Goal: Navigation & Orientation: Find specific page/section

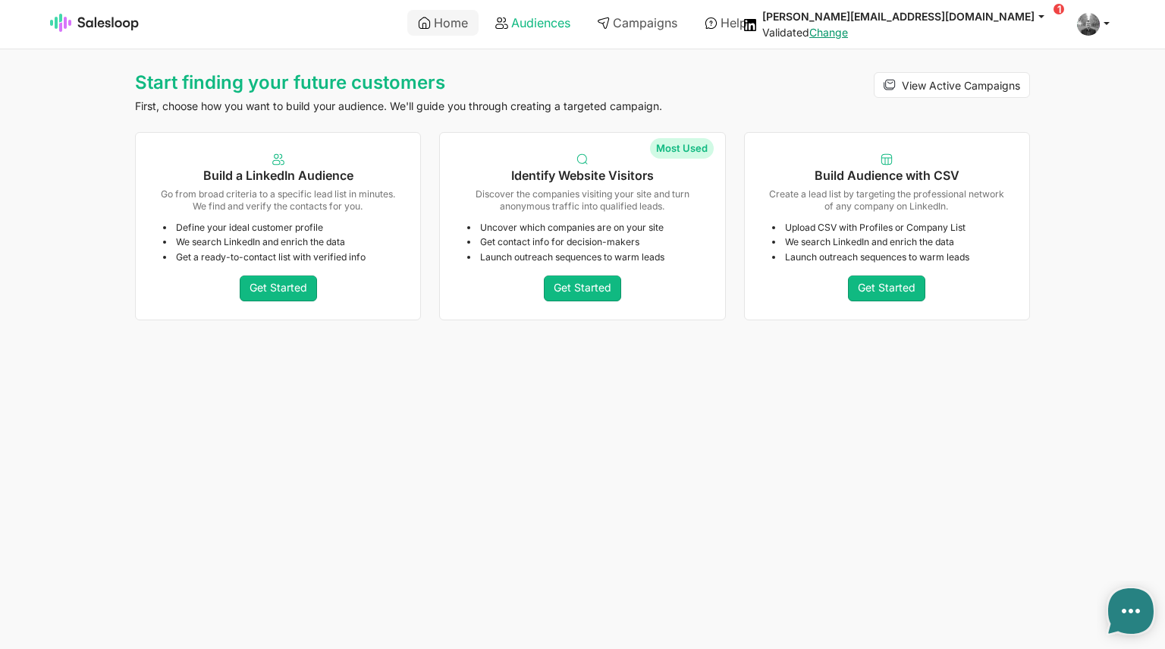
type textarea "x"
click at [592, 287] on link "Get Started" at bounding box center [582, 288] width 77 height 26
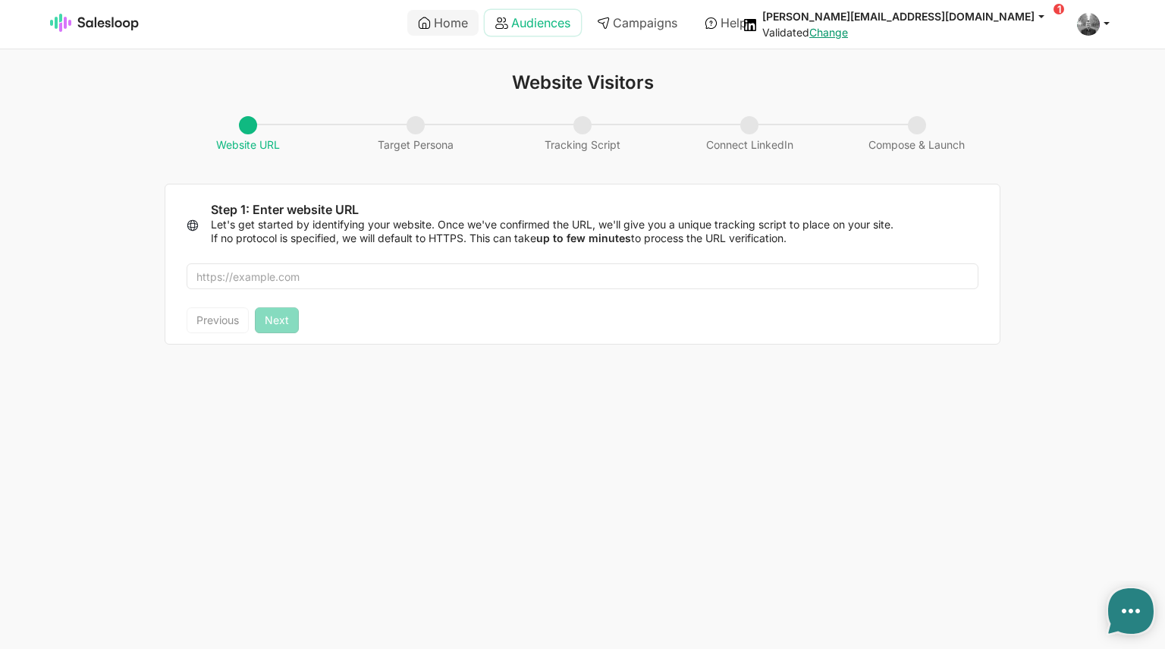
click at [539, 27] on link "Audiences" at bounding box center [533, 23] width 96 height 26
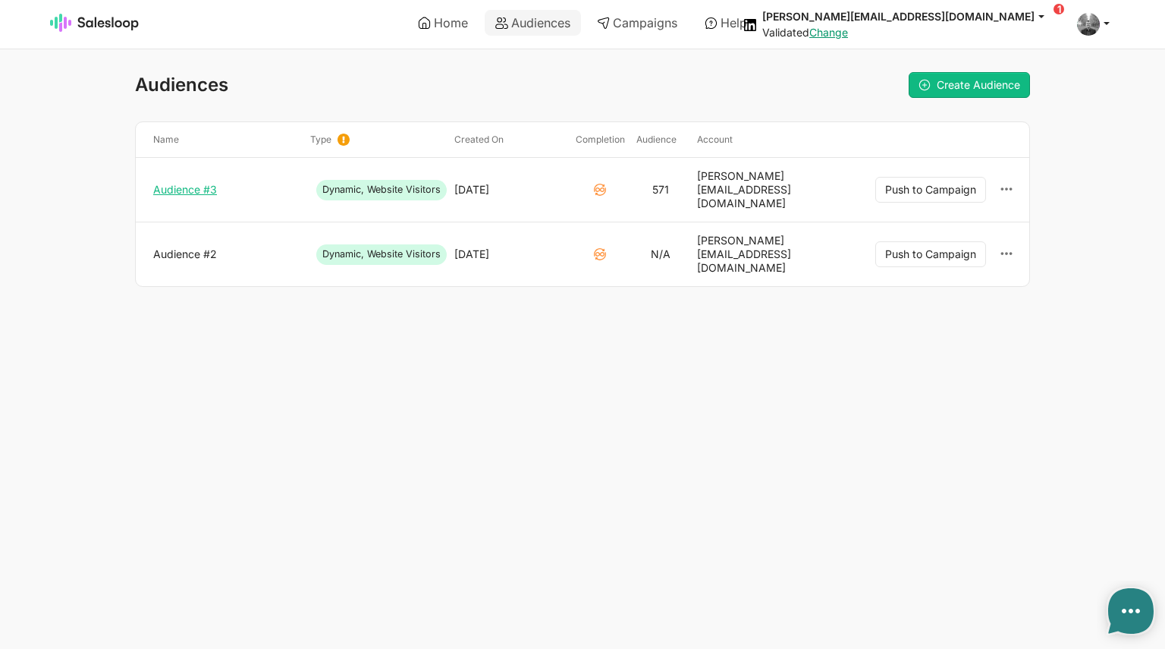
type textarea "x"
click at [190, 183] on link "Audience #3" at bounding box center [225, 190] width 145 height 14
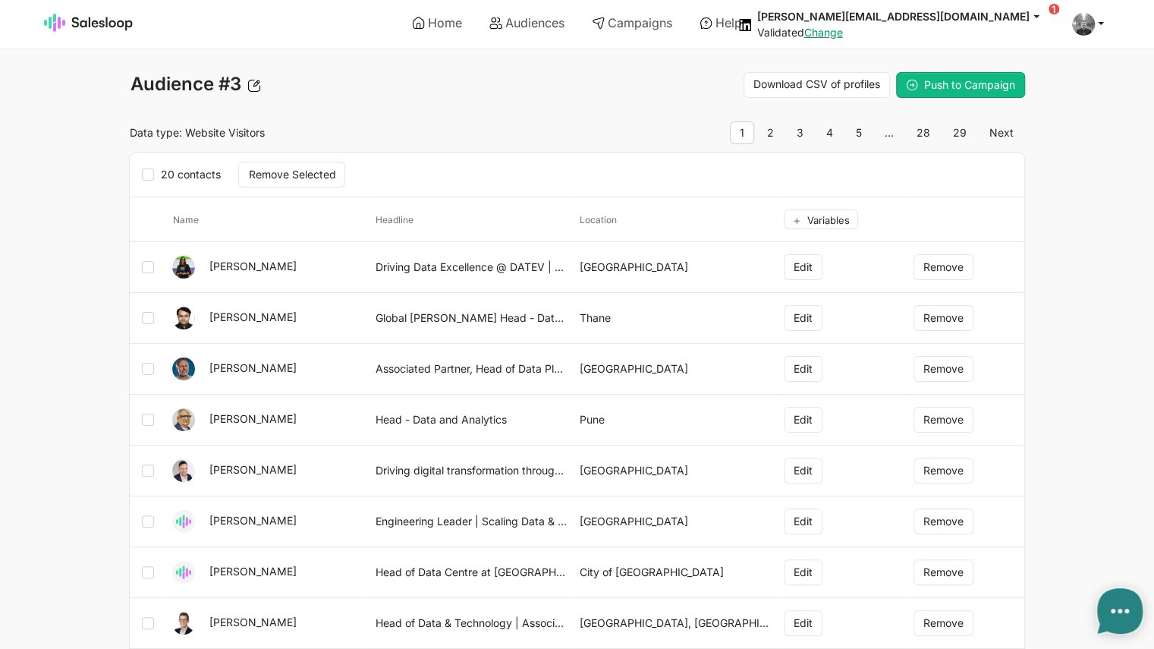
type textarea "x"
click at [653, 26] on link "Campaigns" at bounding box center [632, 23] width 102 height 26
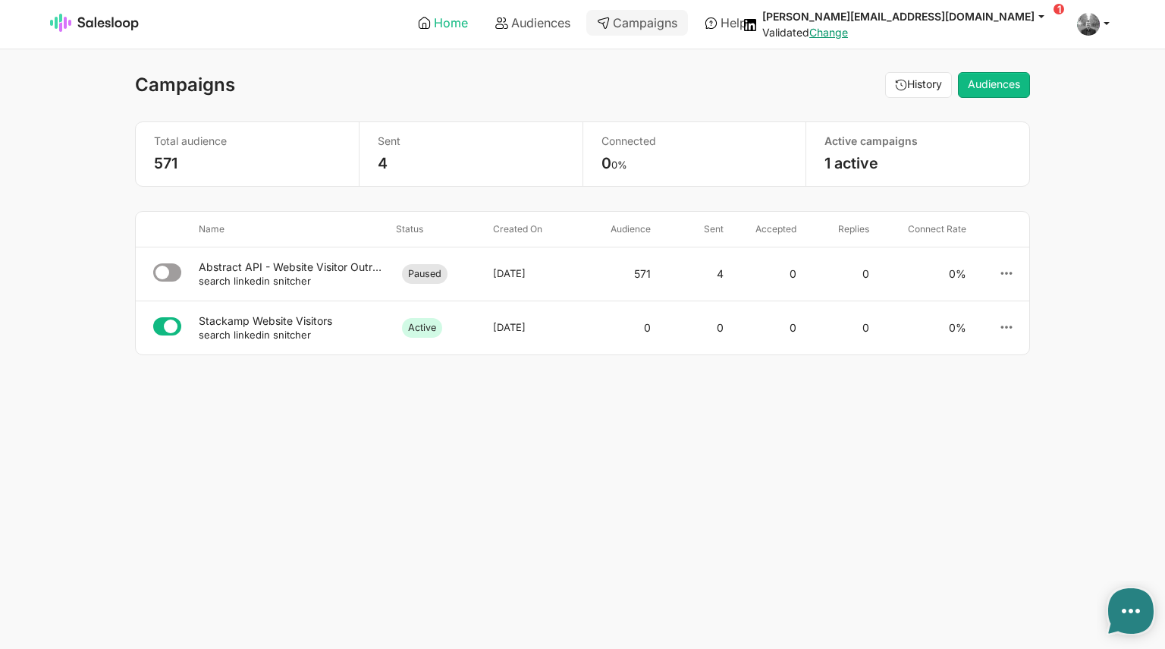
type textarea "x"
click at [443, 23] on link "Home" at bounding box center [442, 23] width 71 height 26
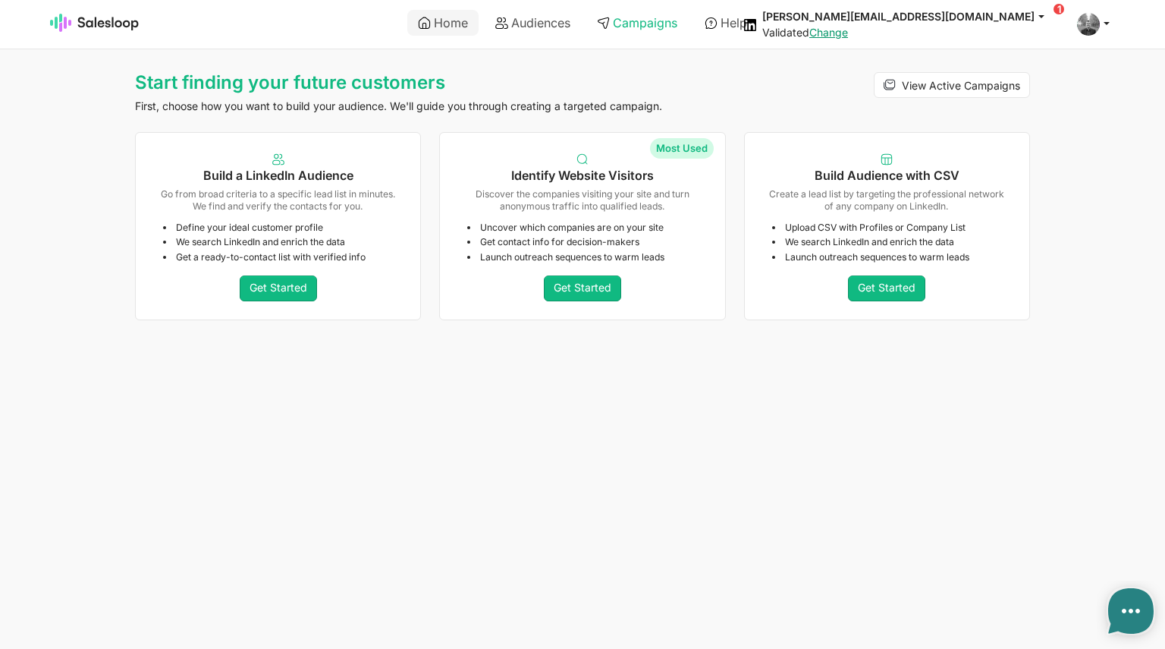
type textarea "x"
click at [554, 22] on link "Audiences" at bounding box center [533, 23] width 96 height 26
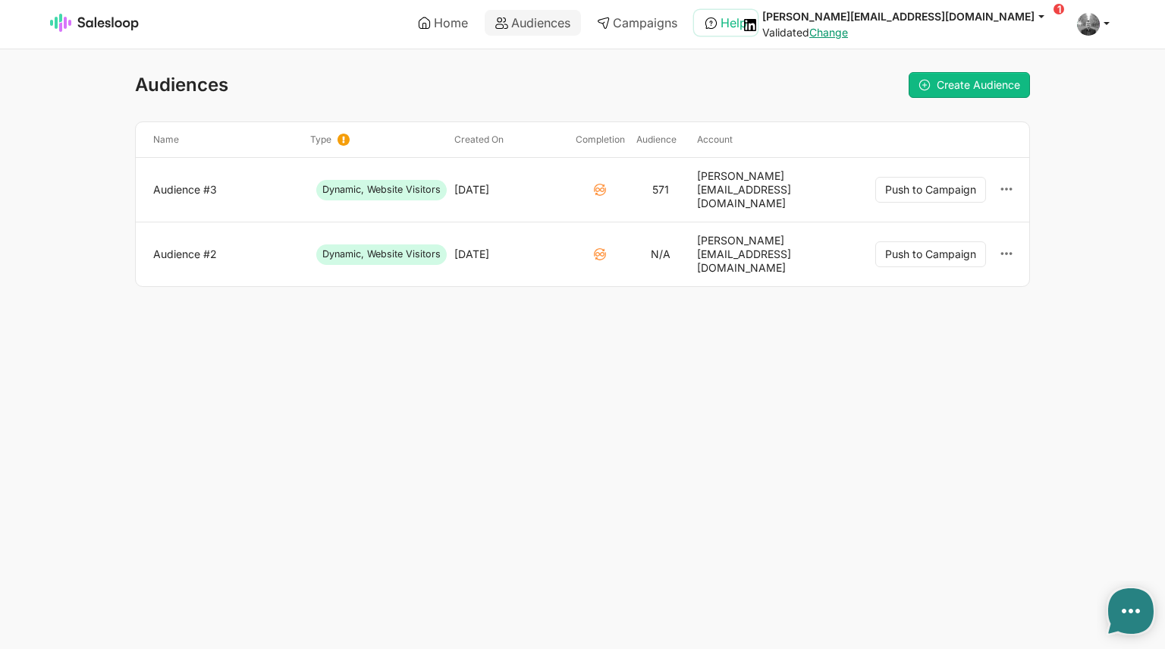
click at [728, 24] on link "Help" at bounding box center [726, 23] width 64 height 26
type textarea "x"
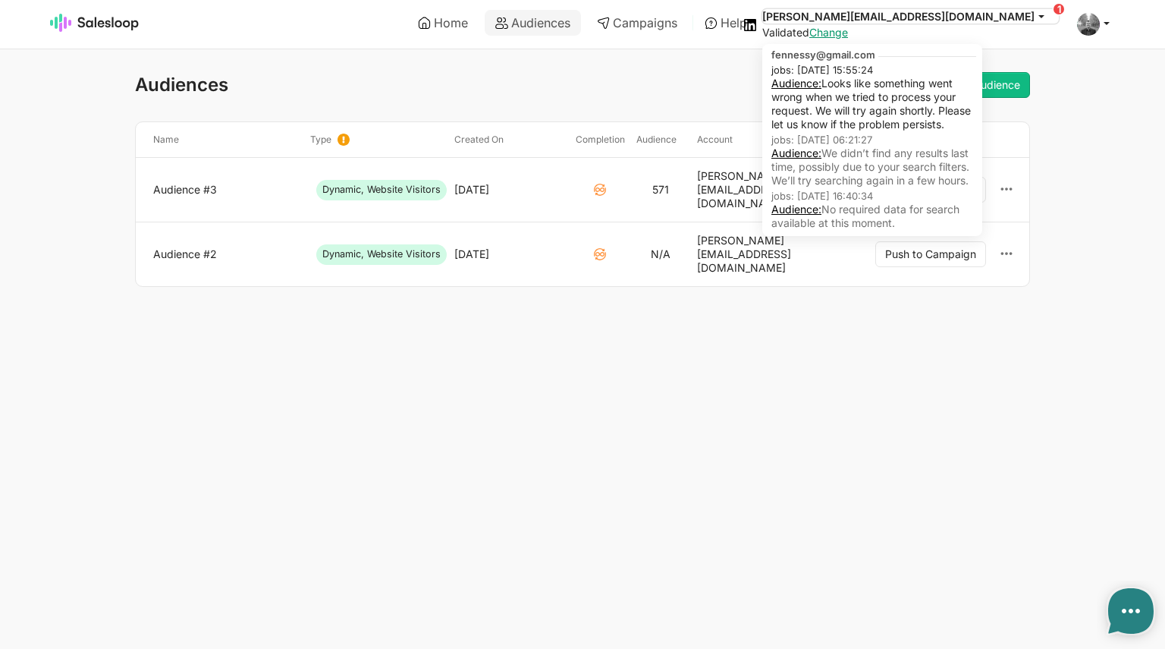
click at [1059, 11] on button "[PERSON_NAME][EMAIL_ADDRESS][DOMAIN_NAME]" at bounding box center [911, 16] width 297 height 14
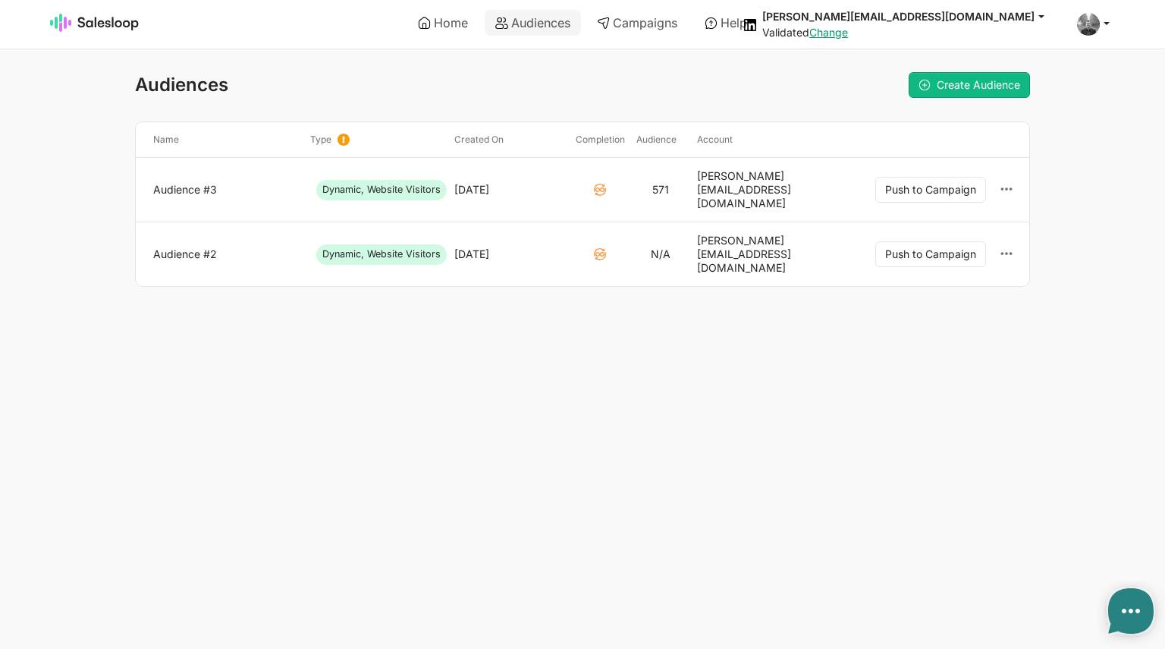
click at [748, 90] on section "Create Audience" at bounding box center [807, 85] width 448 height 26
click at [546, 19] on link "Audiences" at bounding box center [533, 23] width 96 height 26
click at [445, 27] on link "Home" at bounding box center [442, 23] width 71 height 26
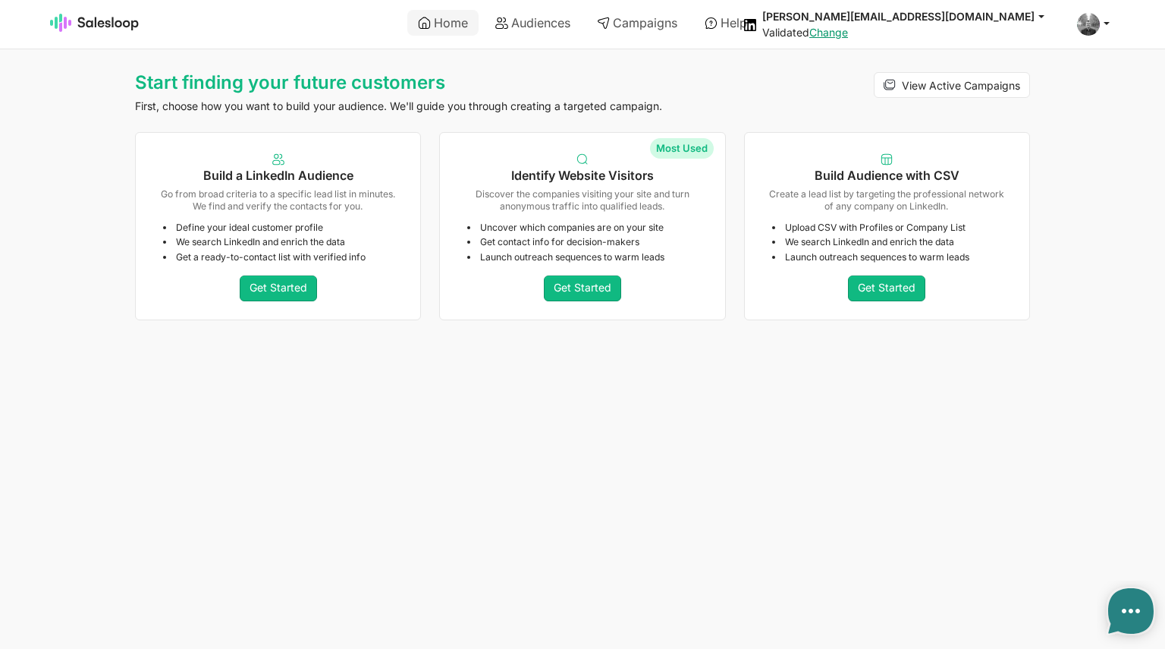
type textarea "x"
click at [107, 22] on img at bounding box center [95, 23] width 90 height 18
type textarea "x"
click at [530, 25] on link "Audiences" at bounding box center [533, 23] width 96 height 26
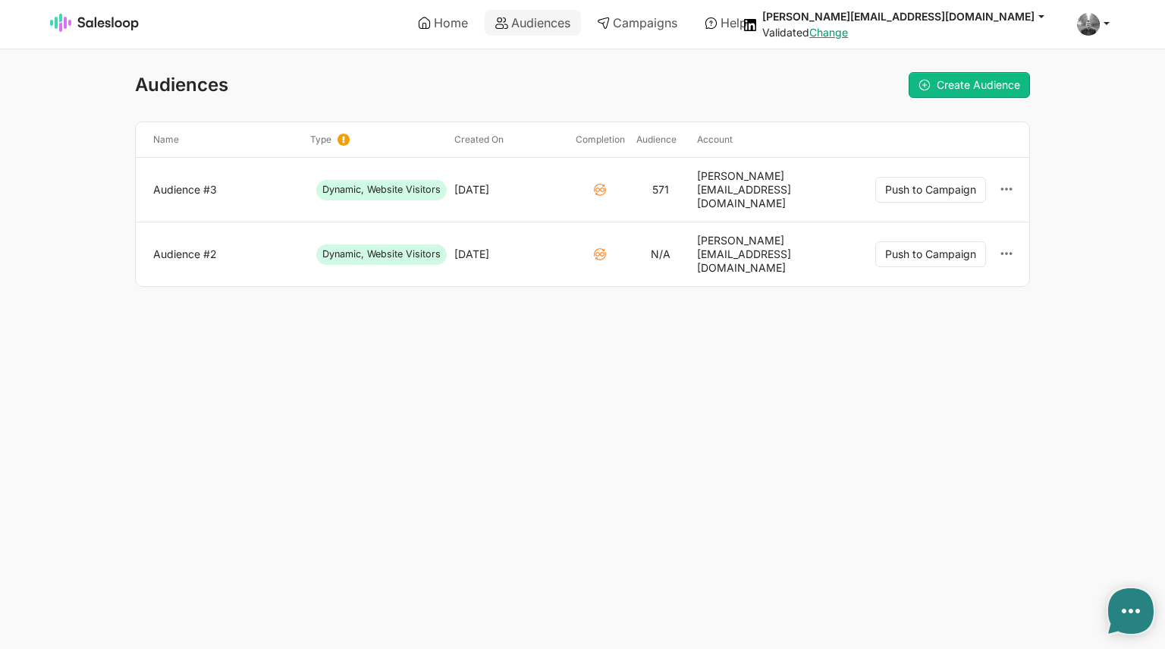
click at [604, 348] on html "Home Audiences Campaigns Help [PERSON_NAME][EMAIL_ADDRESS][DOMAIN_NAME] jobs: […" at bounding box center [582, 174] width 1165 height 348
type textarea "x"
